Goal: Task Accomplishment & Management: Manage account settings

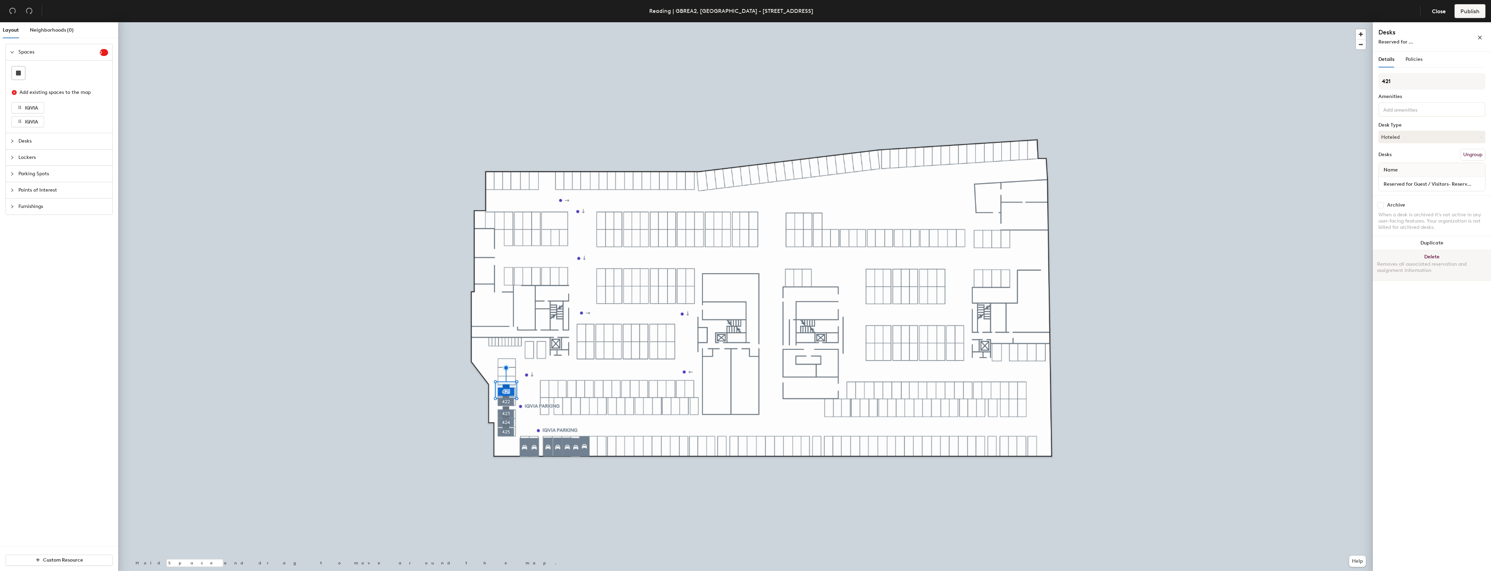
drag, startPoint x: 0, startPoint y: 0, endPoint x: 1431, endPoint y: 254, distance: 1453.5
click at [1431, 254] on button "Delete Removes all associated reservation and assignment information" at bounding box center [1432, 265] width 118 height 31
click at [1432, 256] on button "Delete Removes all associated reservation and assignment information" at bounding box center [1432, 265] width 118 height 31
click at [1432, 255] on button "Delete Removes all associated reservation and assignment information" at bounding box center [1432, 265] width 118 height 31
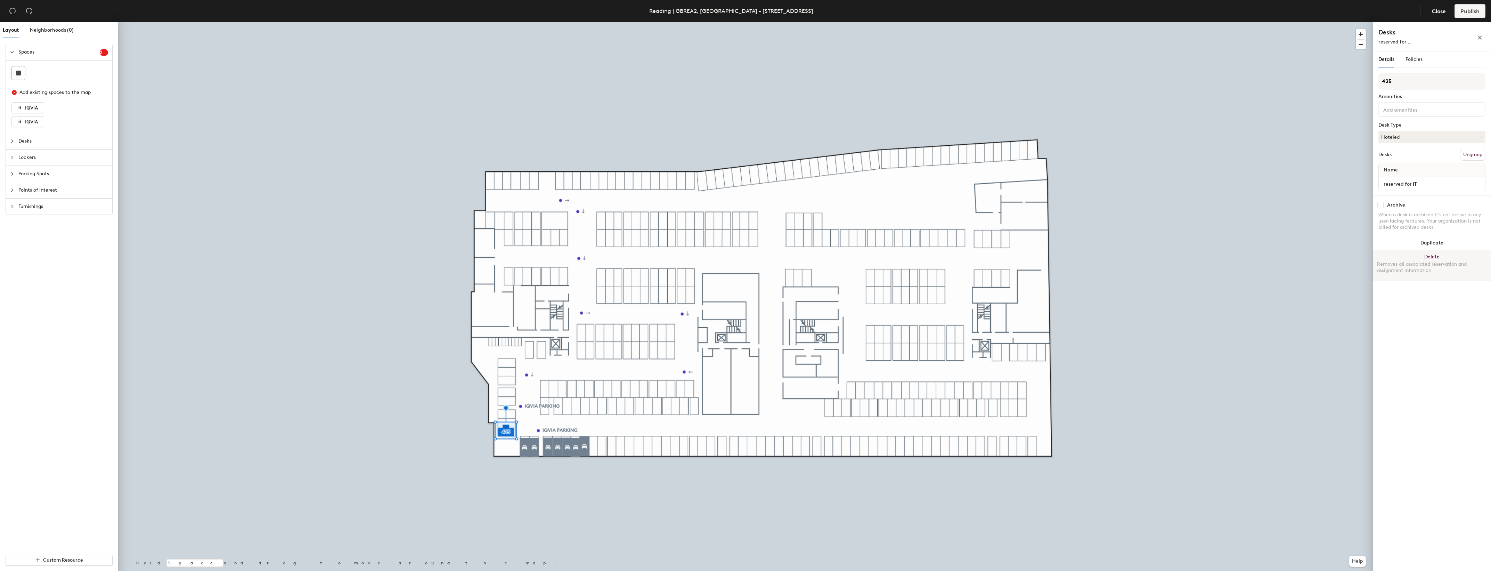
click at [1428, 254] on button "Delete Removes all associated reservation and assignment information" at bounding box center [1432, 265] width 118 height 31
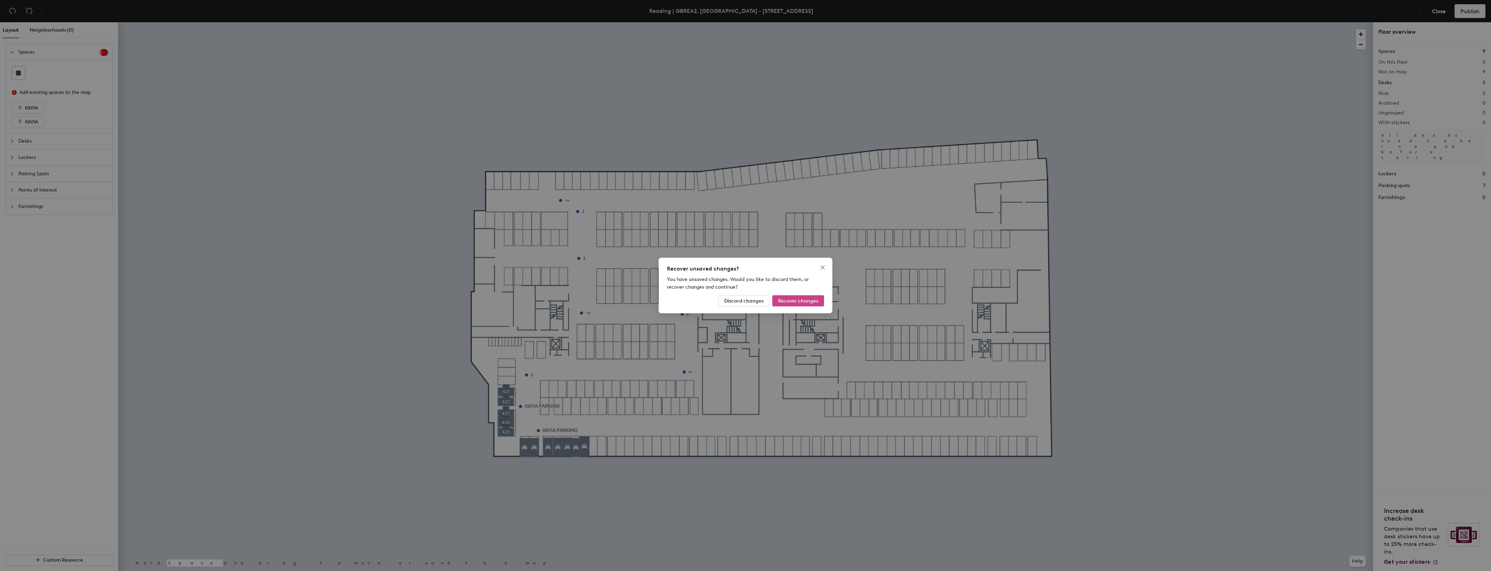
click at [806, 303] on span "Recover changes" at bounding box center [798, 301] width 40 height 6
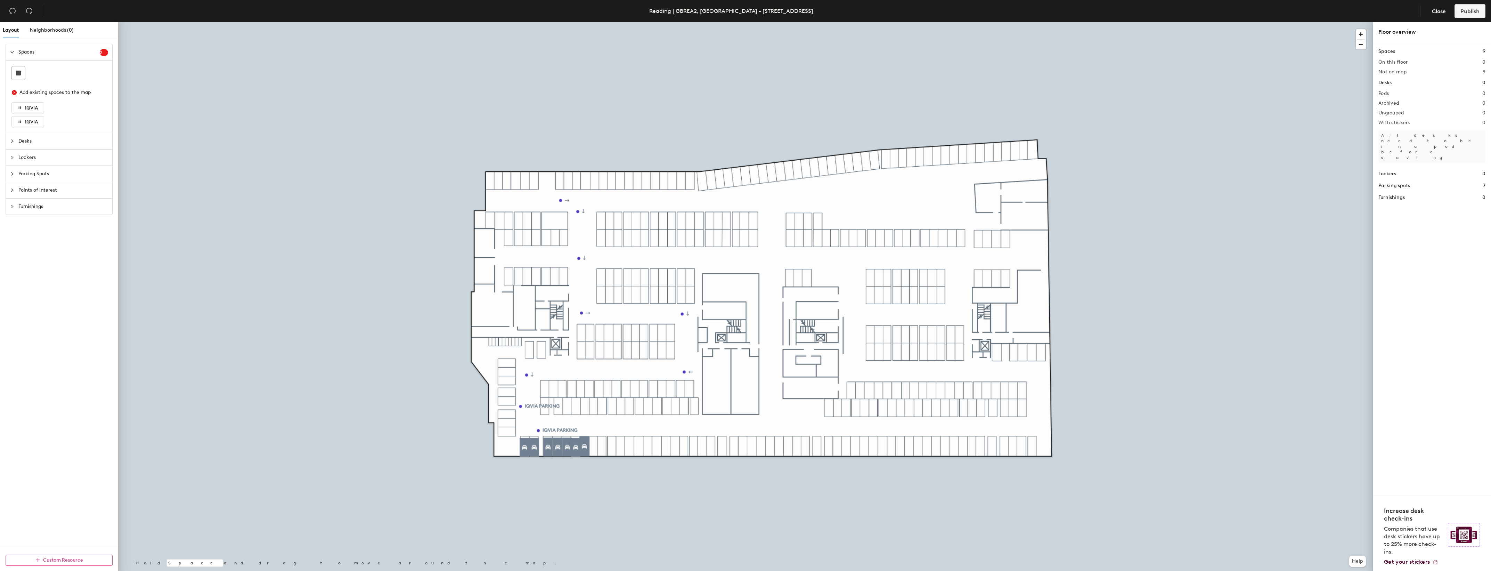
click at [41, 560] on button "Custom Resource" at bounding box center [59, 559] width 107 height 11
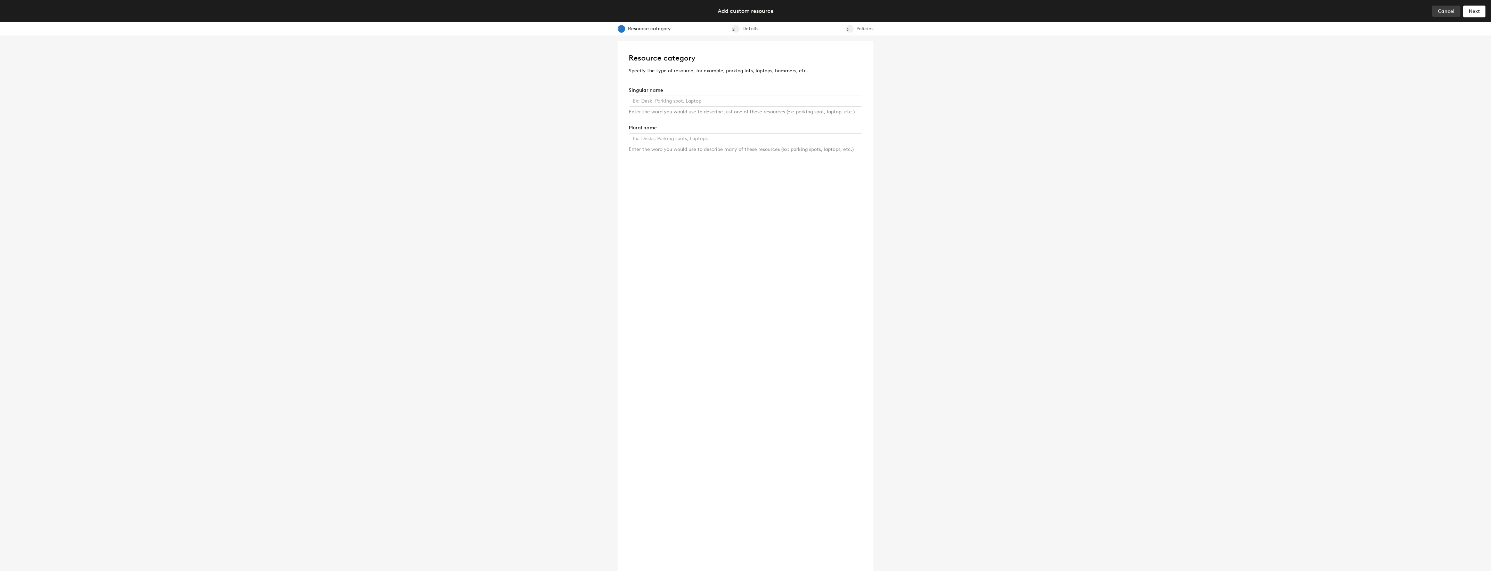
click at [1454, 11] on button "Cancel" at bounding box center [1446, 11] width 28 height 11
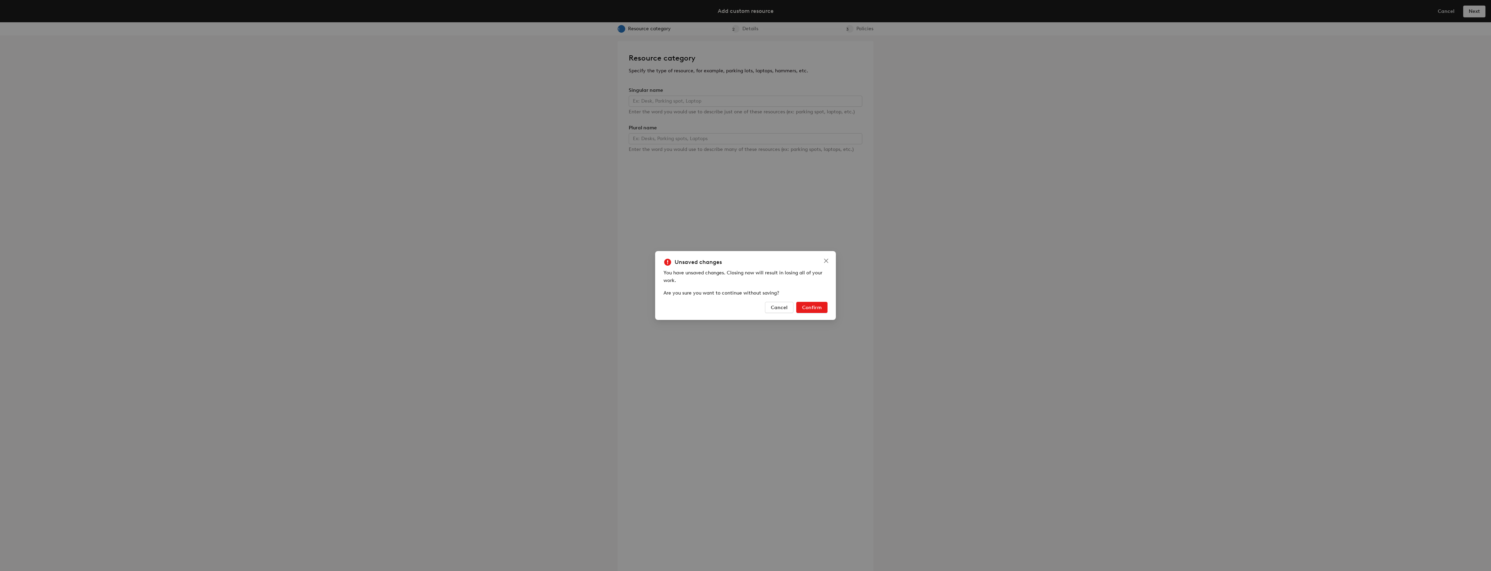
click at [807, 307] on span "Confirm" at bounding box center [811, 307] width 19 height 6
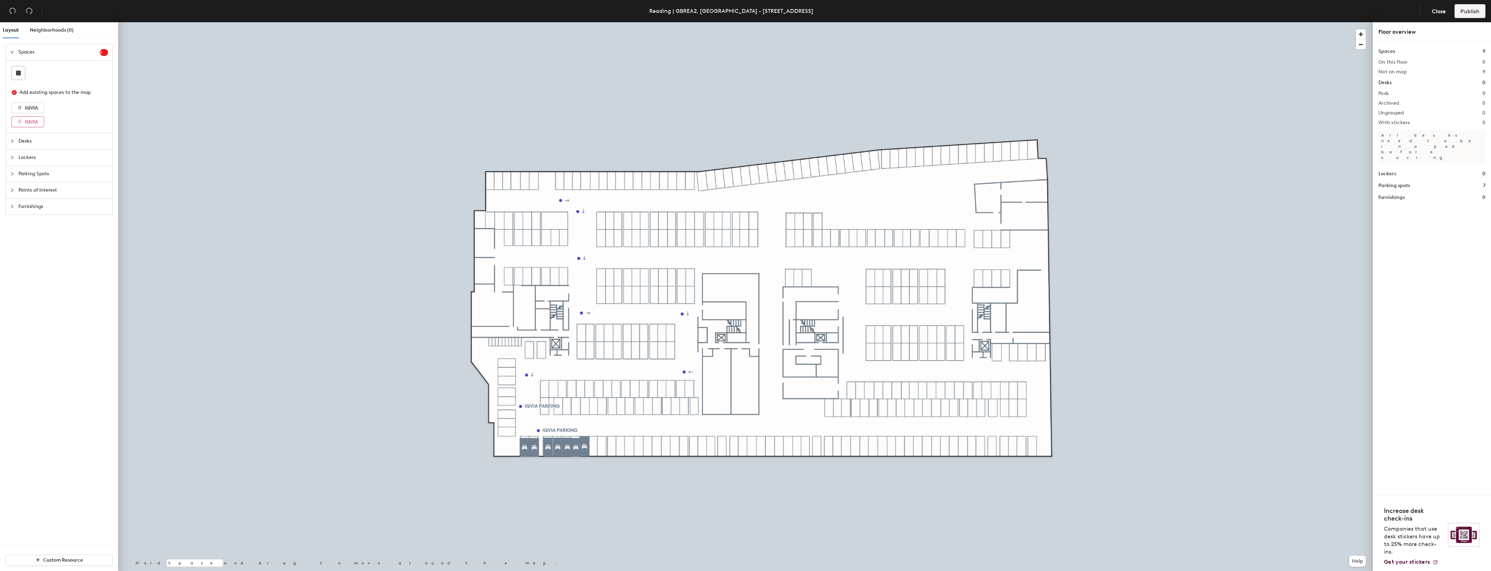
drag, startPoint x: 26, startPoint y: 123, endPoint x: 41, endPoint y: 118, distance: 15.3
click at [41, 118] on button "IQVIA" at bounding box center [27, 121] width 33 height 11
click at [35, 120] on span "IQVIA" at bounding box center [31, 122] width 13 height 6
click at [32, 121] on span "IQVIA" at bounding box center [31, 122] width 13 height 6
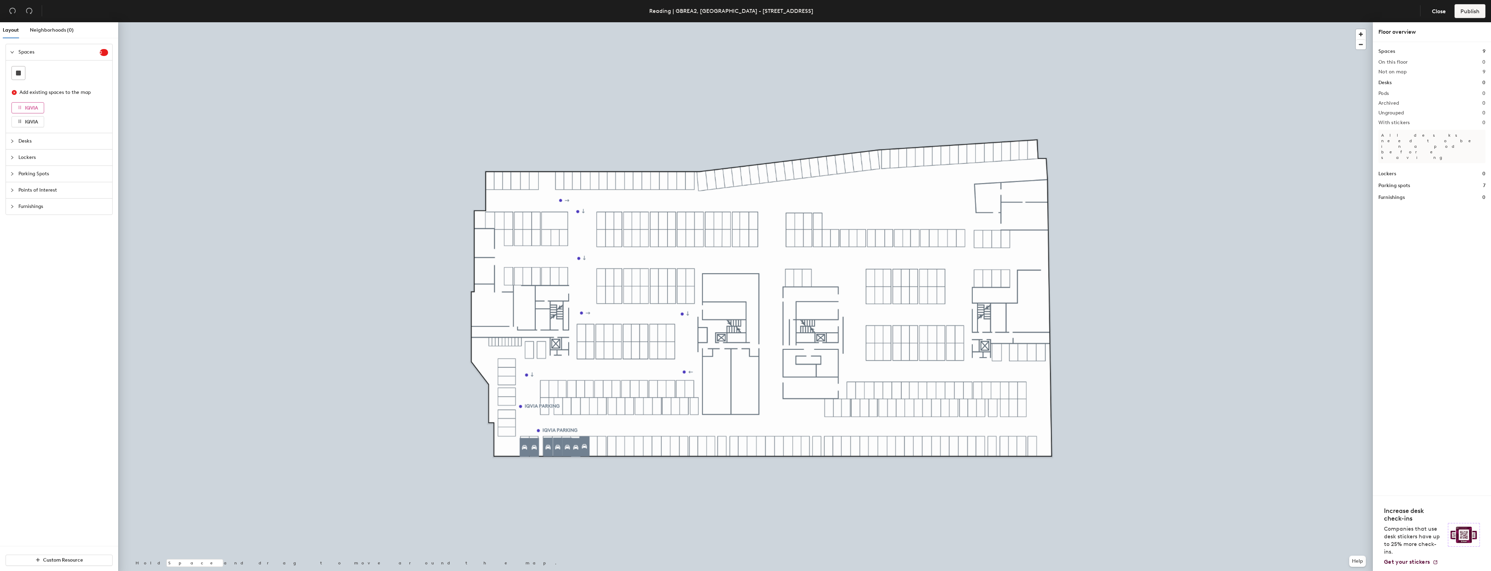
click at [33, 109] on span "IQVIA" at bounding box center [31, 108] width 13 height 6
click at [32, 124] on span "IQVIA" at bounding box center [31, 122] width 13 height 6
click at [15, 53] on div at bounding box center [14, 52] width 8 height 8
click at [68, 53] on span "Spaces" at bounding box center [58, 52] width 81 height 16
click at [105, 54] on span "2" at bounding box center [104, 52] width 8 height 7
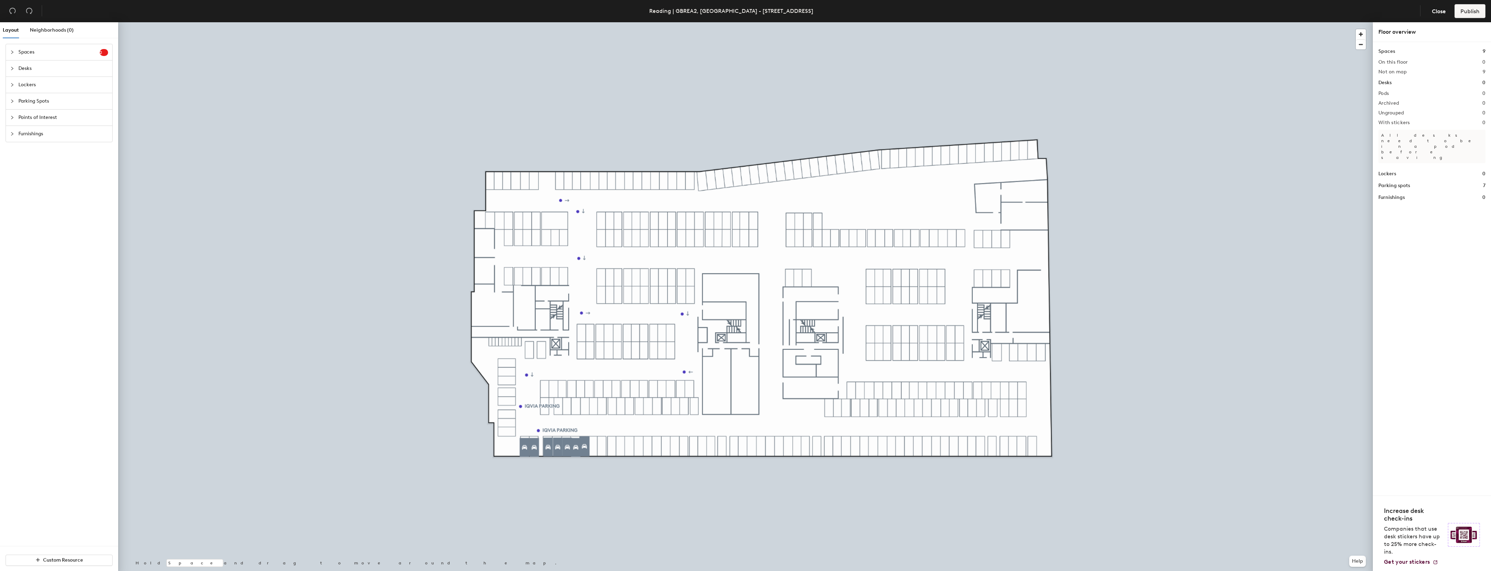
click at [105, 53] on span "2" at bounding box center [104, 52] width 8 height 7
click at [16, 92] on icon "close-circle" at bounding box center [14, 92] width 5 height 5
click at [15, 91] on icon "close-circle" at bounding box center [14, 92] width 5 height 5
click at [14, 92] on icon "close-circle" at bounding box center [14, 92] width 5 height 5
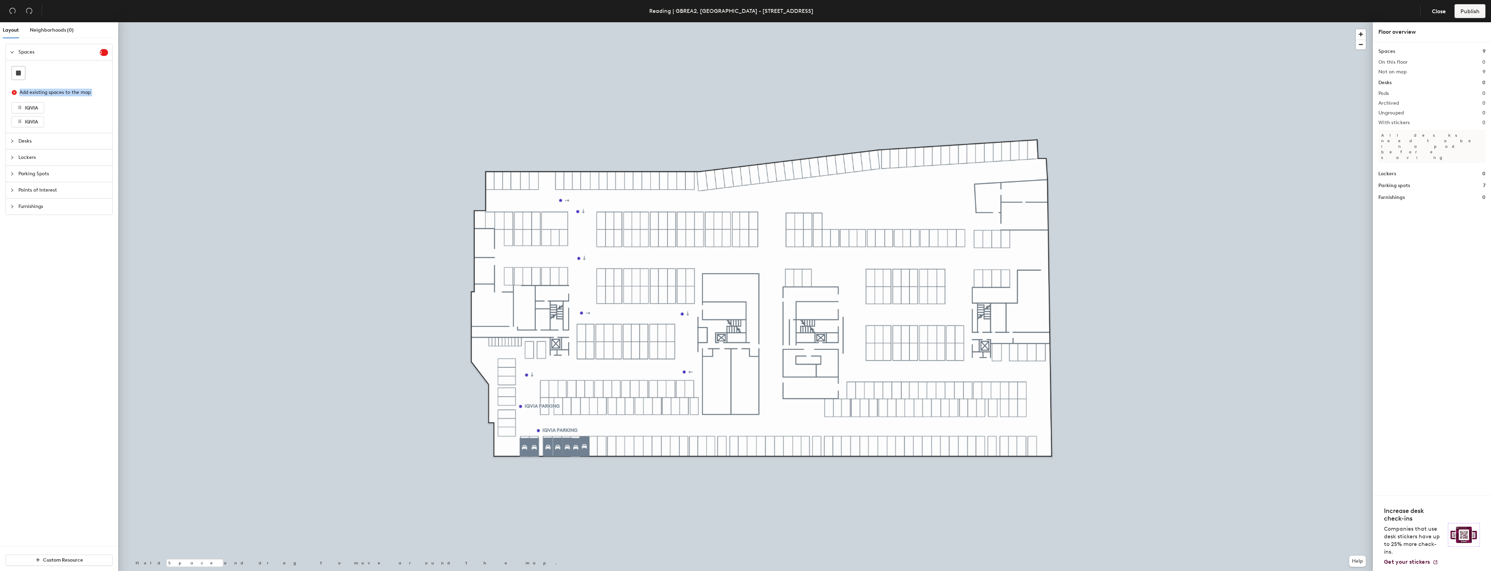
click at [14, 92] on icon "close-circle" at bounding box center [14, 92] width 5 height 5
click at [105, 52] on span "2" at bounding box center [104, 52] width 8 height 5
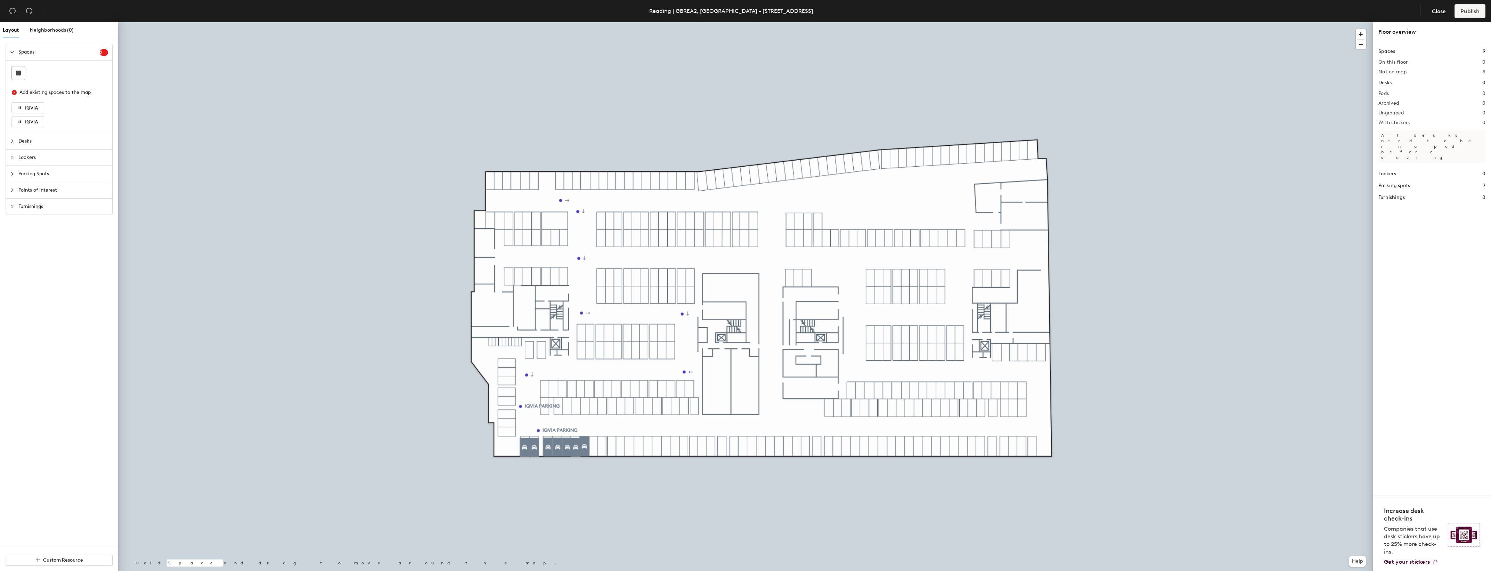
click at [105, 52] on span "2" at bounding box center [104, 52] width 8 height 5
click at [13, 50] on icon "collapsed" at bounding box center [12, 52] width 4 height 4
drag, startPoint x: 36, startPoint y: 109, endPoint x: 32, endPoint y: 108, distance: 4.3
click at [33, 108] on span "IQVIA" at bounding box center [31, 108] width 13 height 6
click at [19, 108] on icon "button" at bounding box center [19, 107] width 5 height 5
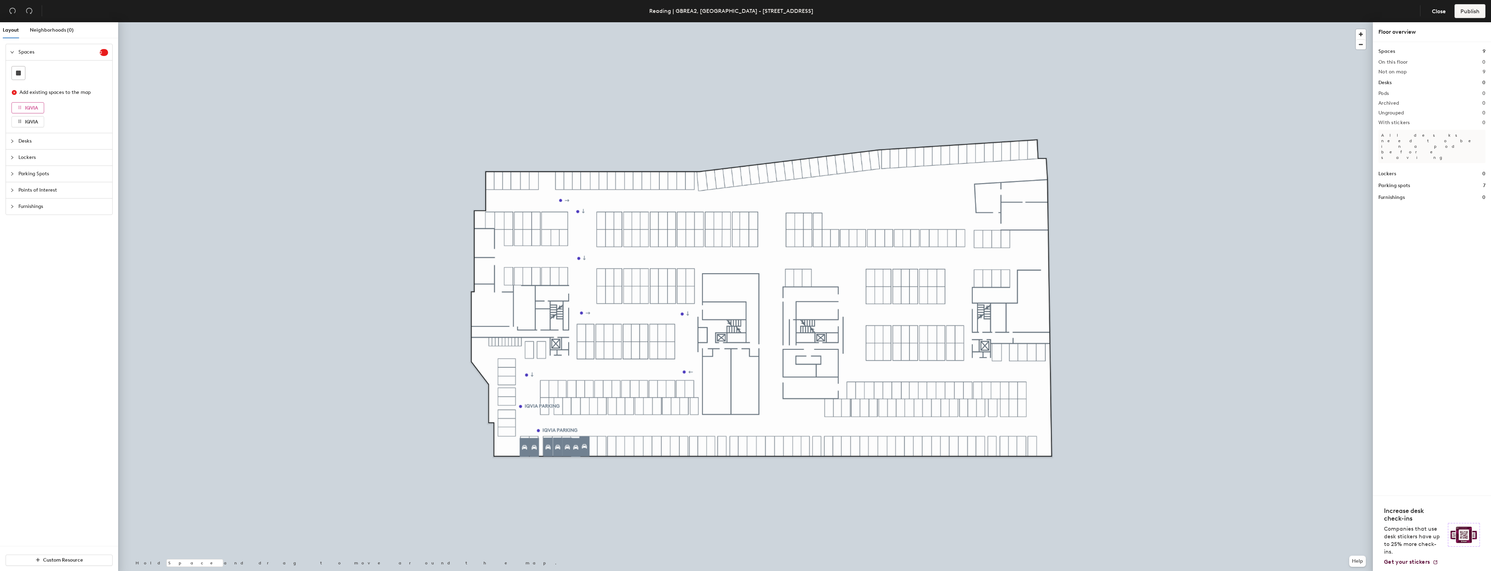
click at [19, 108] on icon "button" at bounding box center [19, 107] width 5 height 5
click at [18, 108] on icon "button" at bounding box center [19, 107] width 5 height 5
drag, startPoint x: 18, startPoint y: 108, endPoint x: 23, endPoint y: 106, distance: 5.5
click at [23, 106] on button "IQVIA" at bounding box center [27, 107] width 33 height 11
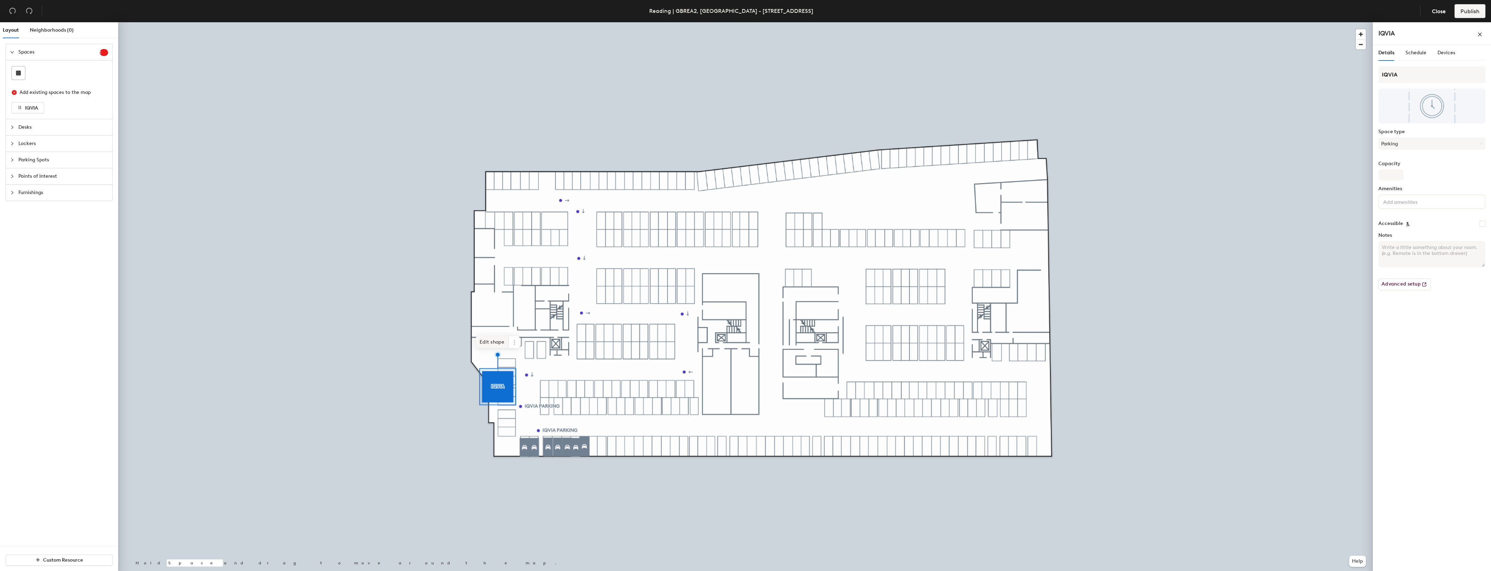
click at [498, 346] on span "Edit shape" at bounding box center [491, 342] width 33 height 12
click at [1415, 74] on input "IQVIA" at bounding box center [1431, 74] width 107 height 17
type input "IQVIA 421"
click at [1397, 176] on input "Capacity" at bounding box center [1390, 174] width 25 height 11
type input "1"
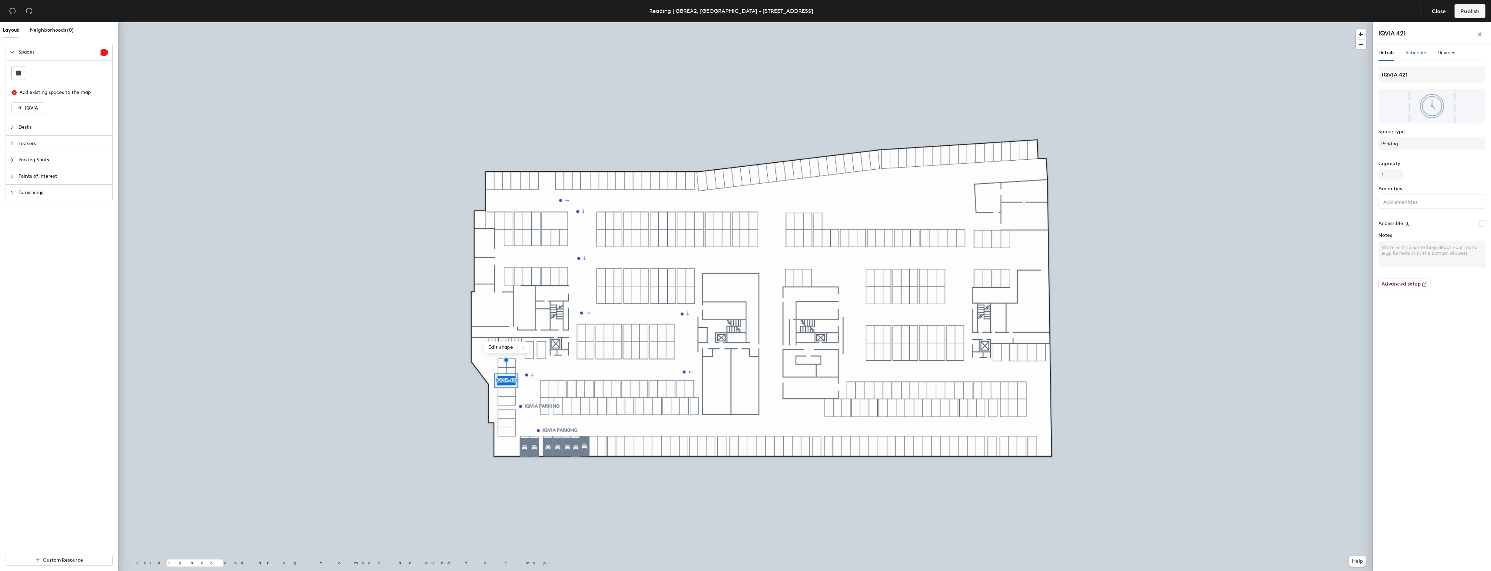
click at [1416, 55] on span "Schedule" at bounding box center [1415, 53] width 21 height 6
click at [1480, 80] on icon at bounding box center [1480, 81] width 3 height 3
click at [1407, 108] on div at bounding box center [1411, 109] width 8 height 8
click at [1444, 54] on span "Devices" at bounding box center [1446, 53] width 18 height 6
click at [1413, 55] on span "Schedule" at bounding box center [1415, 53] width 21 height 6
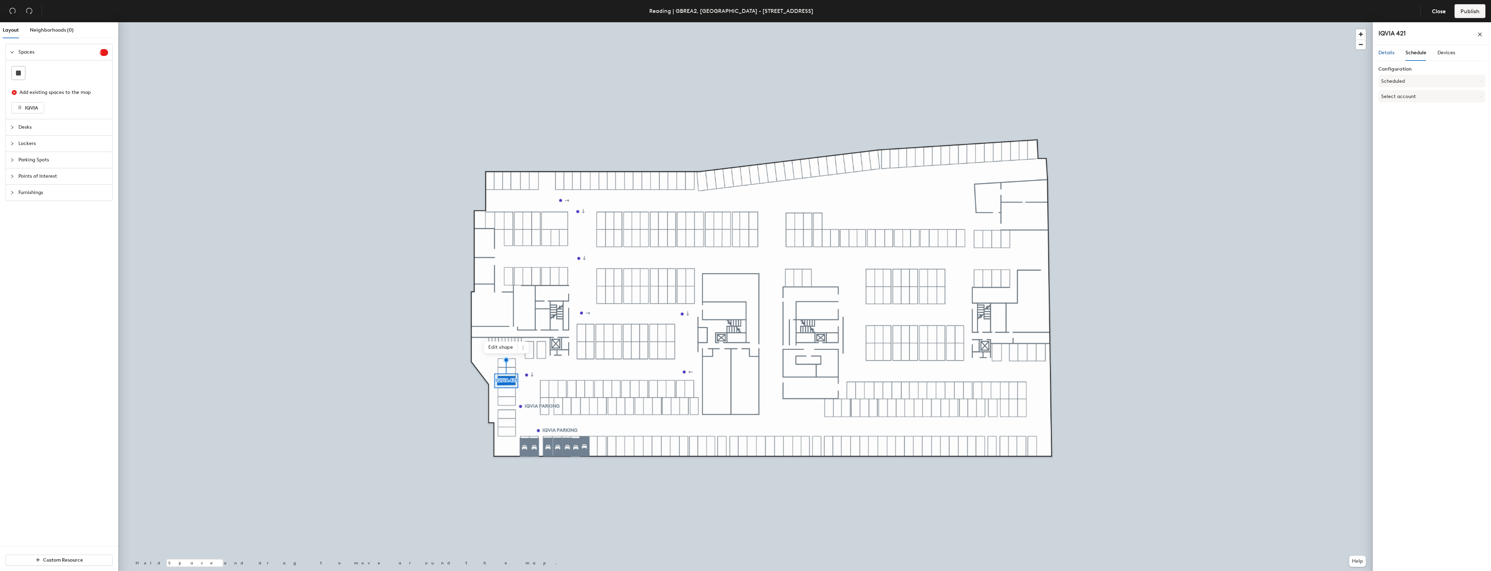
click at [1386, 55] on span "Details" at bounding box center [1386, 53] width 16 height 6
click at [1411, 56] on span "Schedule" at bounding box center [1415, 53] width 21 height 6
click at [1389, 55] on span "Details" at bounding box center [1386, 53] width 16 height 6
click at [1412, 287] on button "Advanced setup" at bounding box center [1404, 284] width 52 height 12
click at [525, 351] on span at bounding box center [522, 347] width 11 height 12
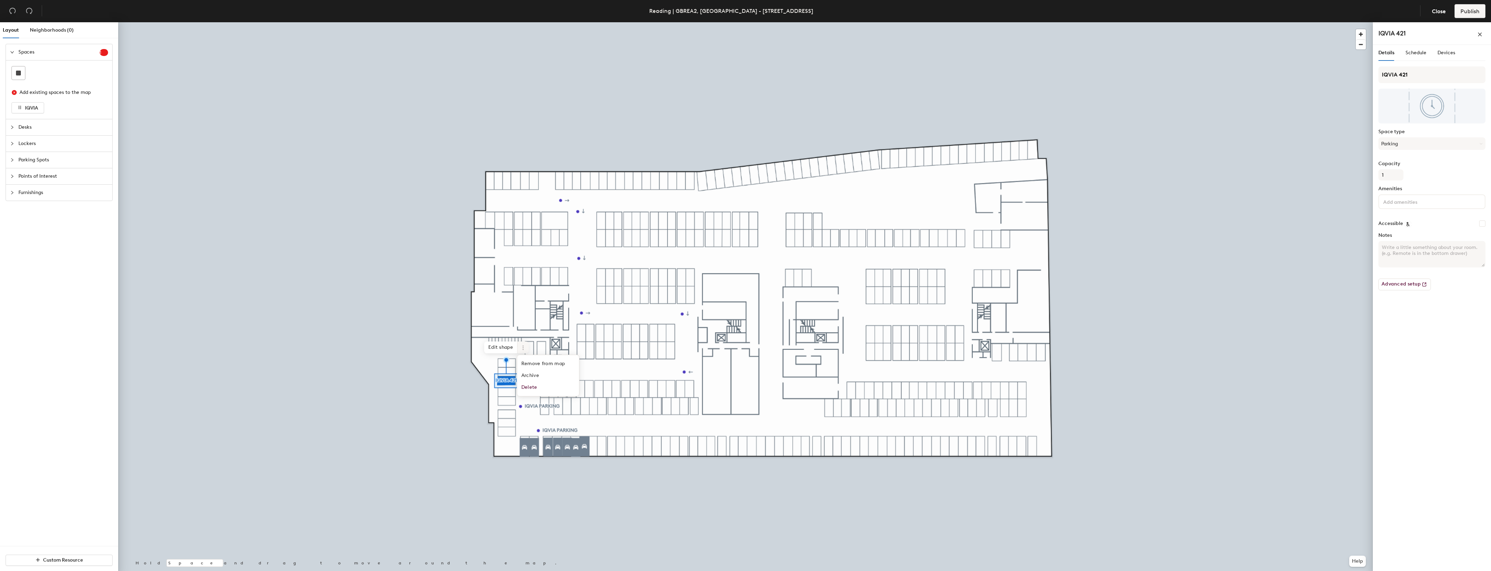
click at [525, 351] on span at bounding box center [522, 347] width 11 height 12
click at [525, 346] on icon at bounding box center [523, 348] width 6 height 6
click at [536, 388] on span "Delete" at bounding box center [548, 387] width 62 height 12
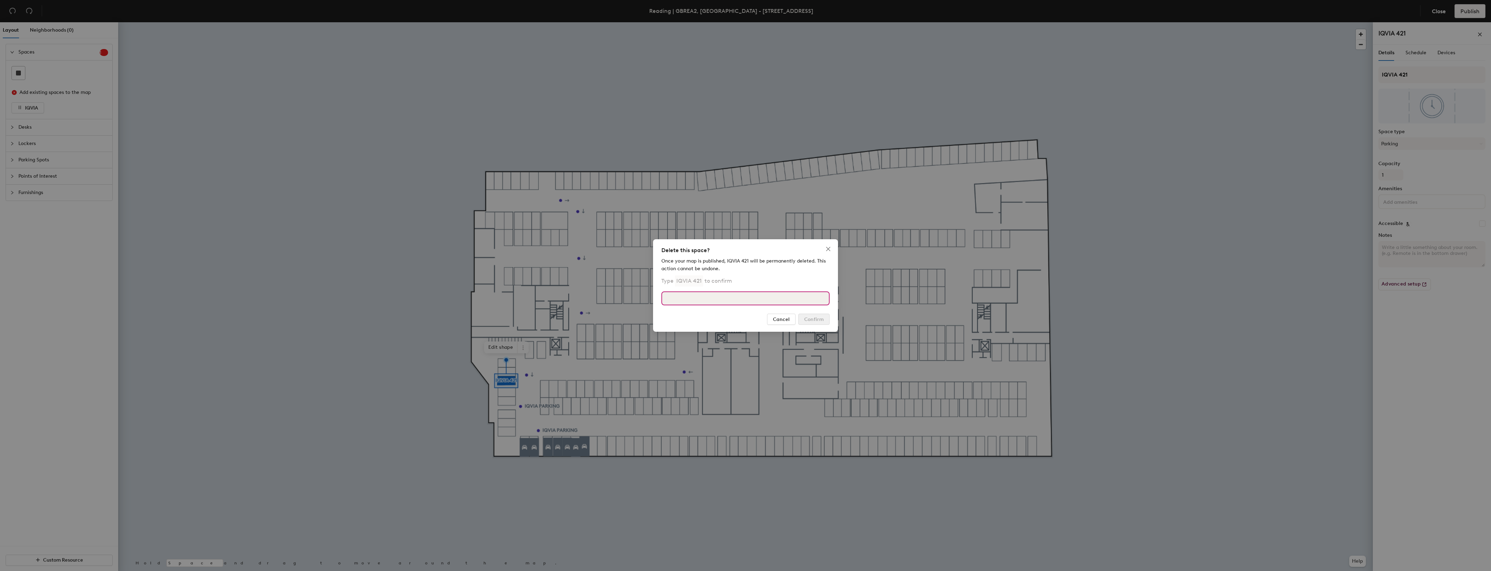
click at [726, 298] on input at bounding box center [745, 298] width 168 height 14
type input "IQVIA 421"
click at [820, 315] on button "Confirm" at bounding box center [813, 318] width 31 height 11
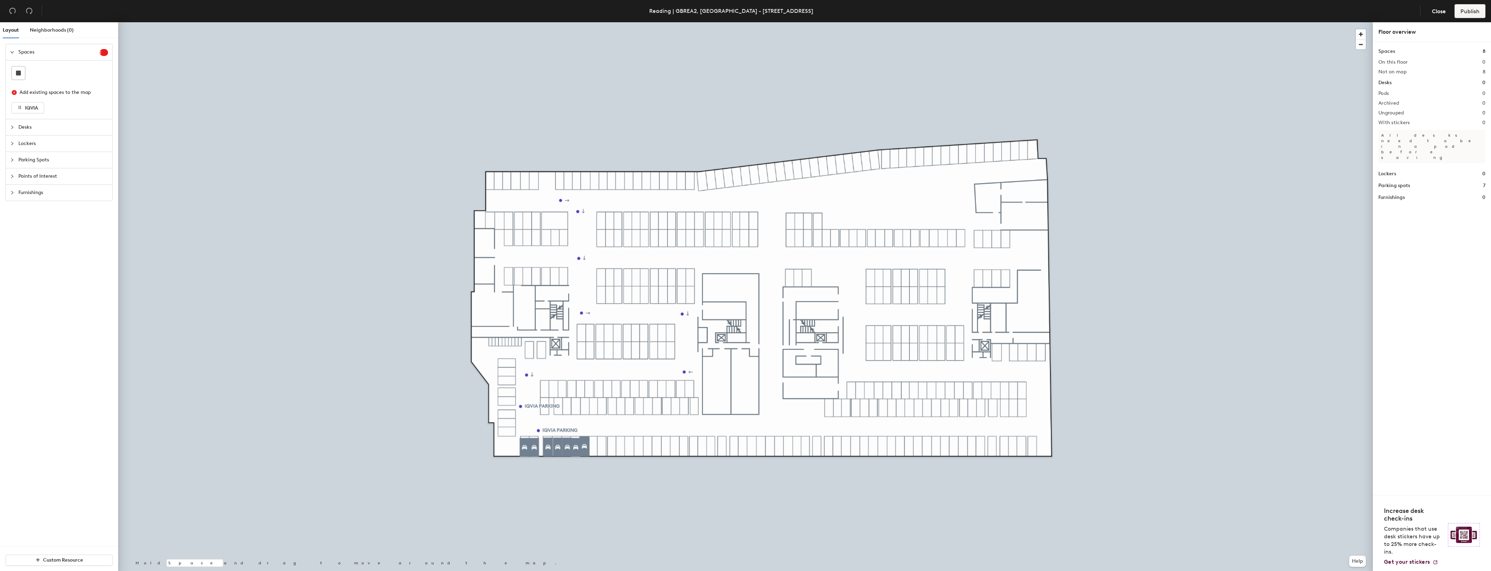
click at [13, 51] on icon "expanded" at bounding box center [11, 52] width 3 height 2
click at [13, 51] on icon "collapsed" at bounding box center [12, 52] width 4 height 4
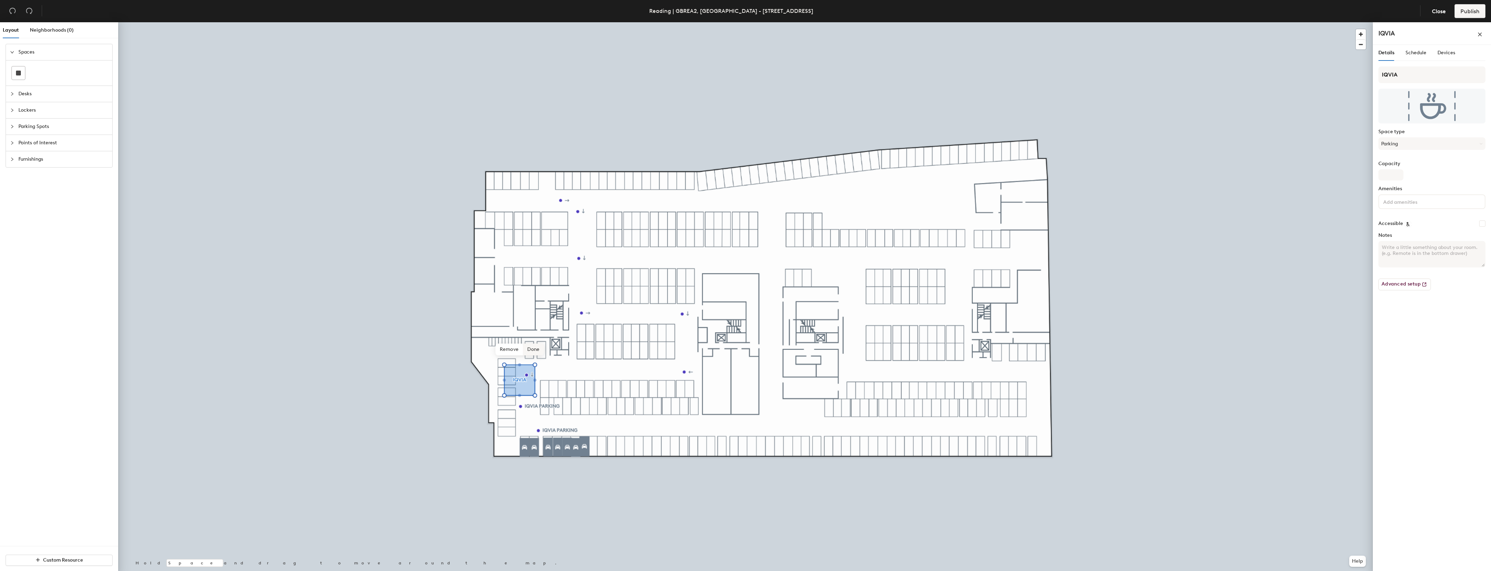
click at [529, 349] on span "Done" at bounding box center [533, 349] width 21 height 12
click at [537, 336] on icon at bounding box center [536, 336] width 6 height 6
click at [553, 376] on span "Delete" at bounding box center [561, 376] width 62 height 12
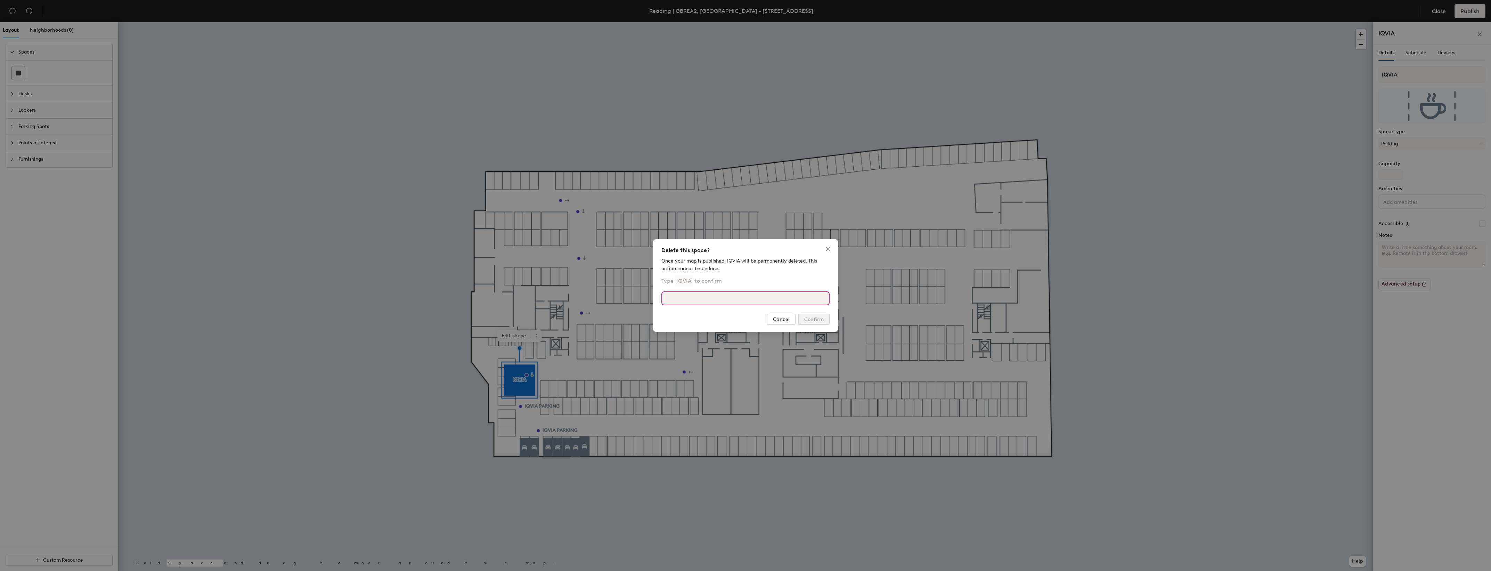
click at [694, 299] on input at bounding box center [745, 298] width 168 height 14
type input "IQVIA"
click at [816, 318] on span "Confirm" at bounding box center [813, 319] width 19 height 6
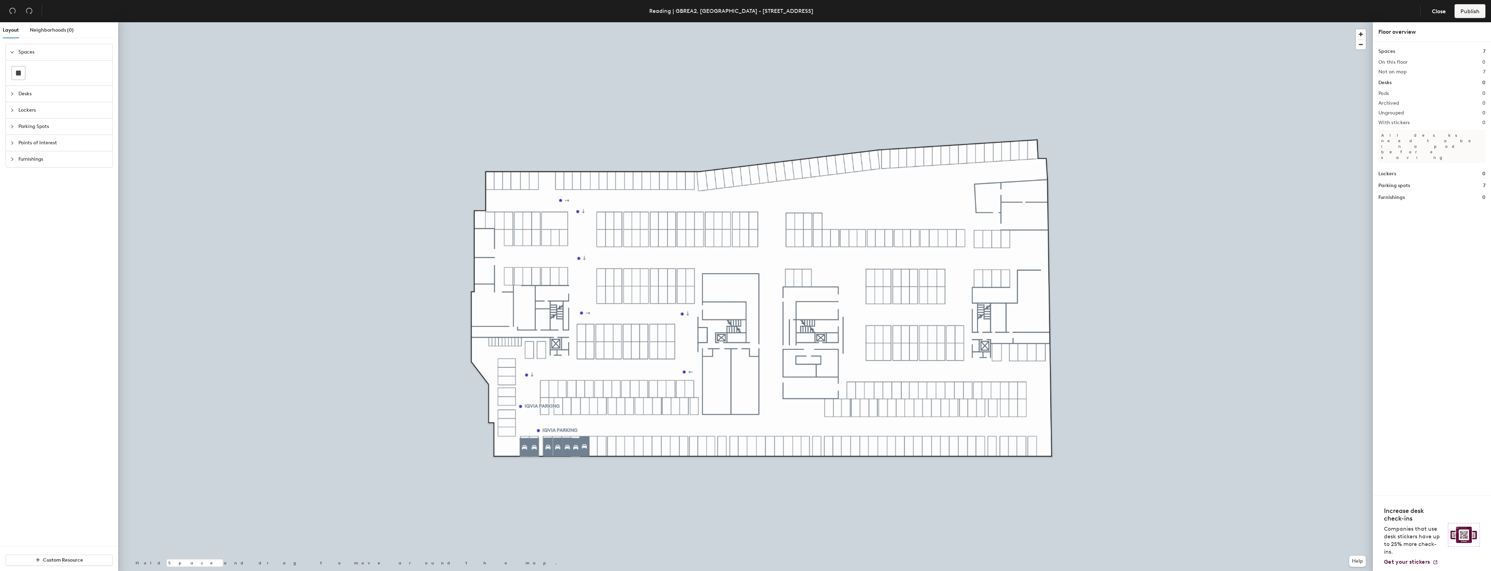
click at [11, 52] on icon "expanded" at bounding box center [11, 52] width 3 height 2
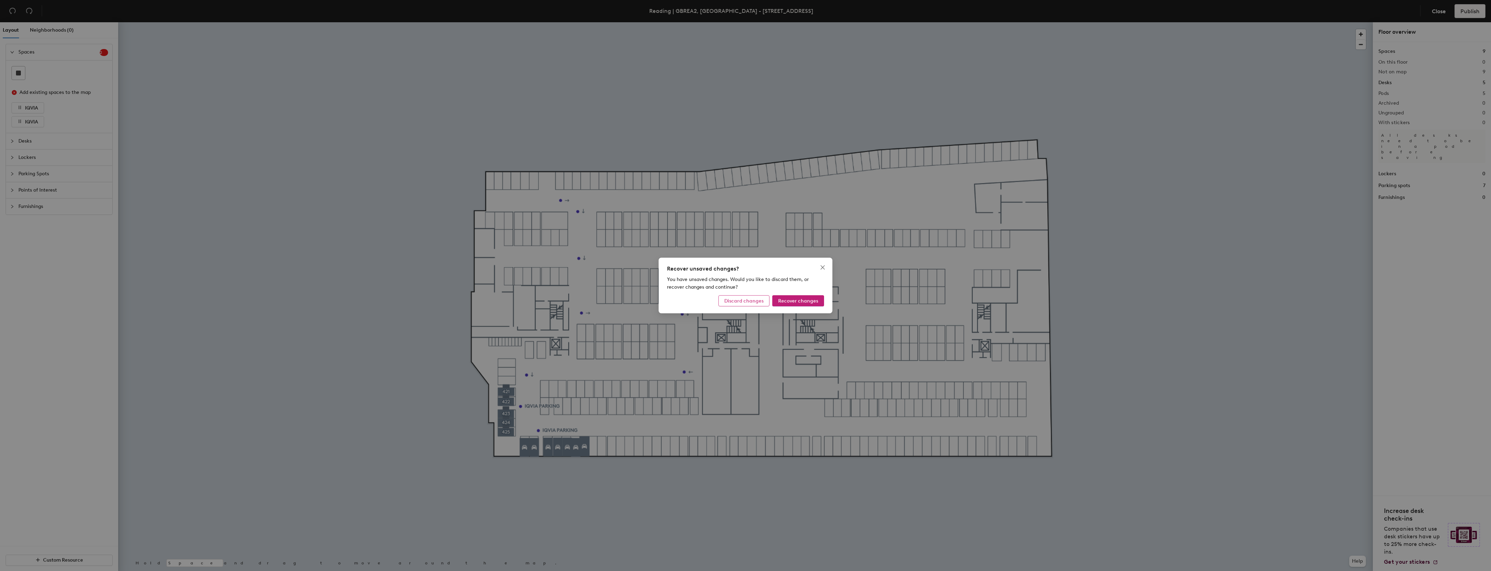
click at [767, 301] on button "Discard changes" at bounding box center [743, 300] width 51 height 11
